Goal: Information Seeking & Learning: Learn about a topic

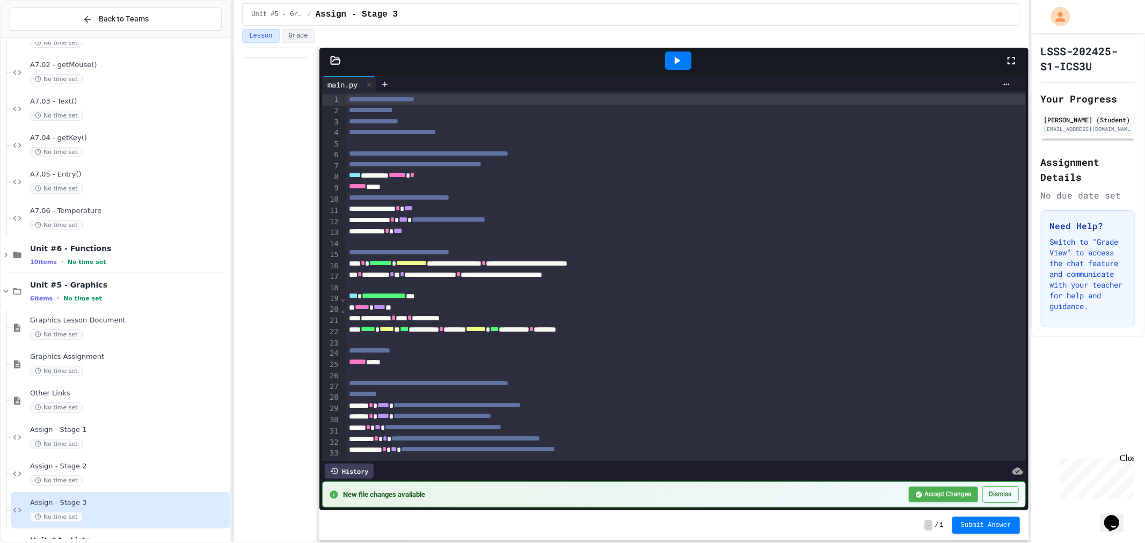
scroll to position [238, 0]
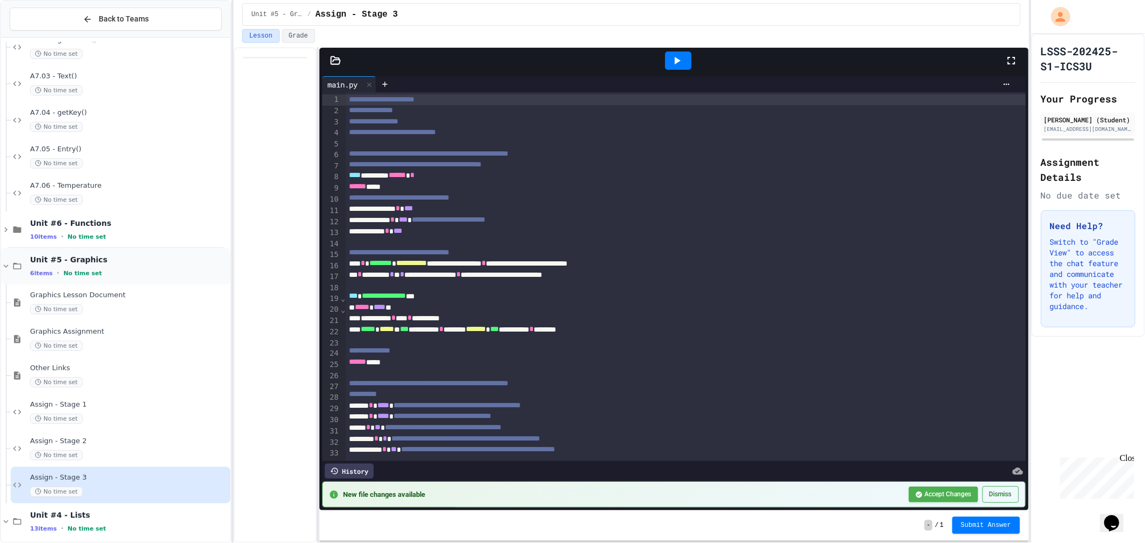
click at [88, 255] on span "Unit #5 - Graphics" at bounding box center [129, 260] width 198 height 10
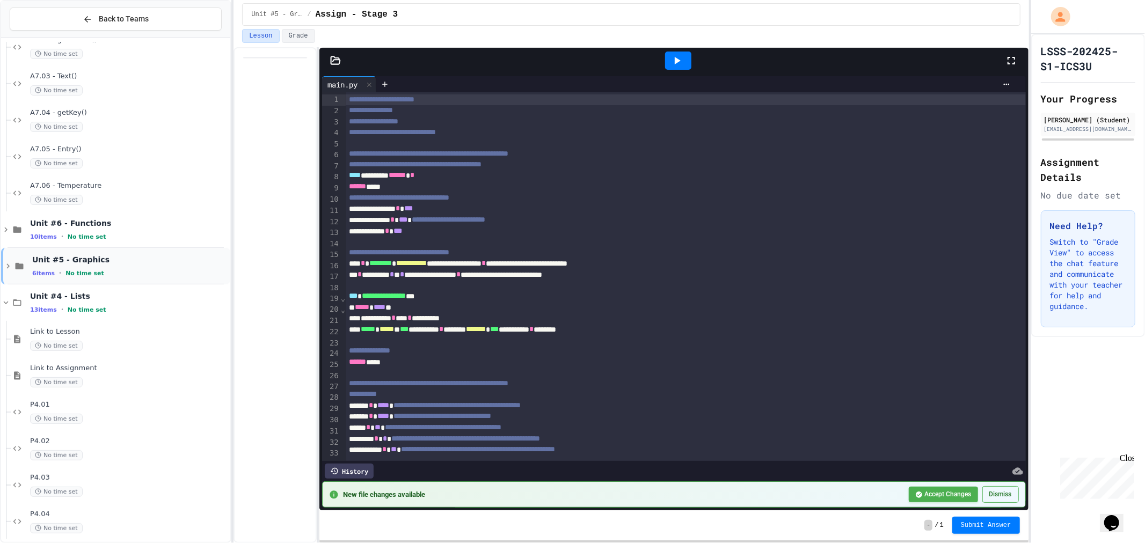
click at [89, 259] on span "Unit #5 - Graphics" at bounding box center [130, 260] width 196 height 10
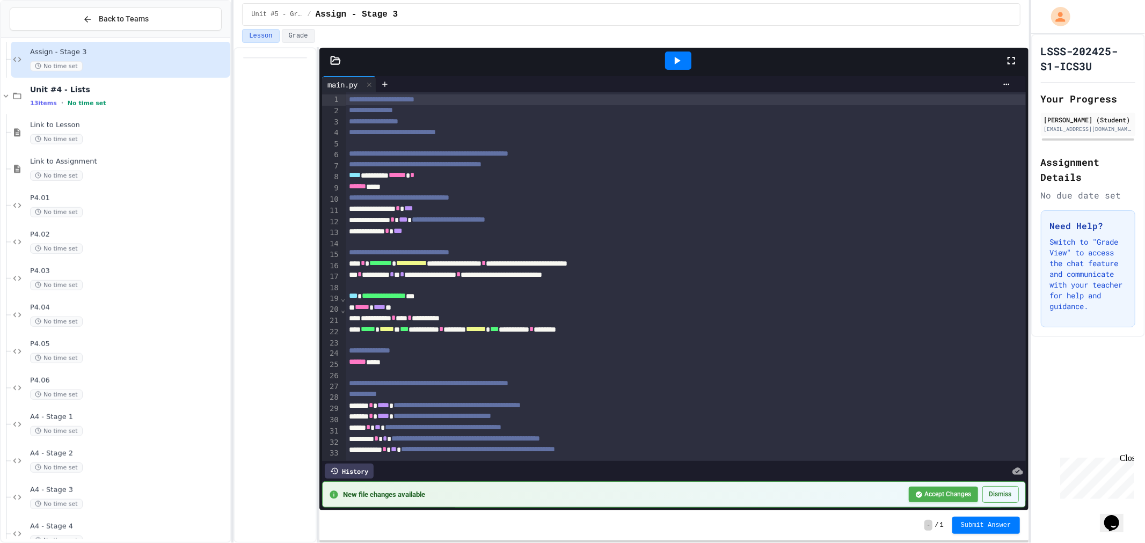
scroll to position [795, 0]
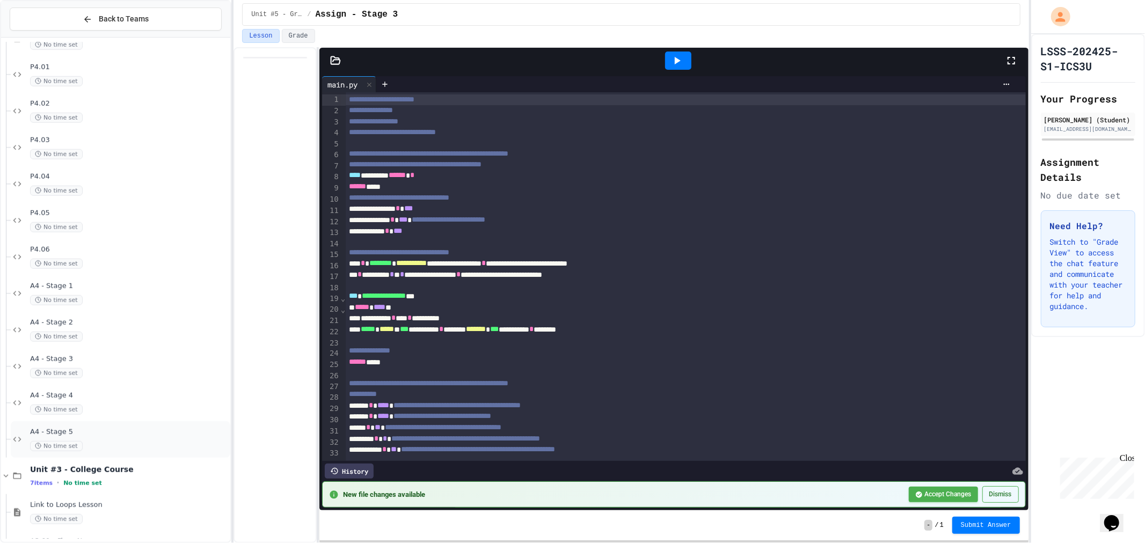
click at [96, 435] on span "A4 - Stage 5" at bounding box center [129, 432] width 198 height 9
